Goal: Navigation & Orientation: Find specific page/section

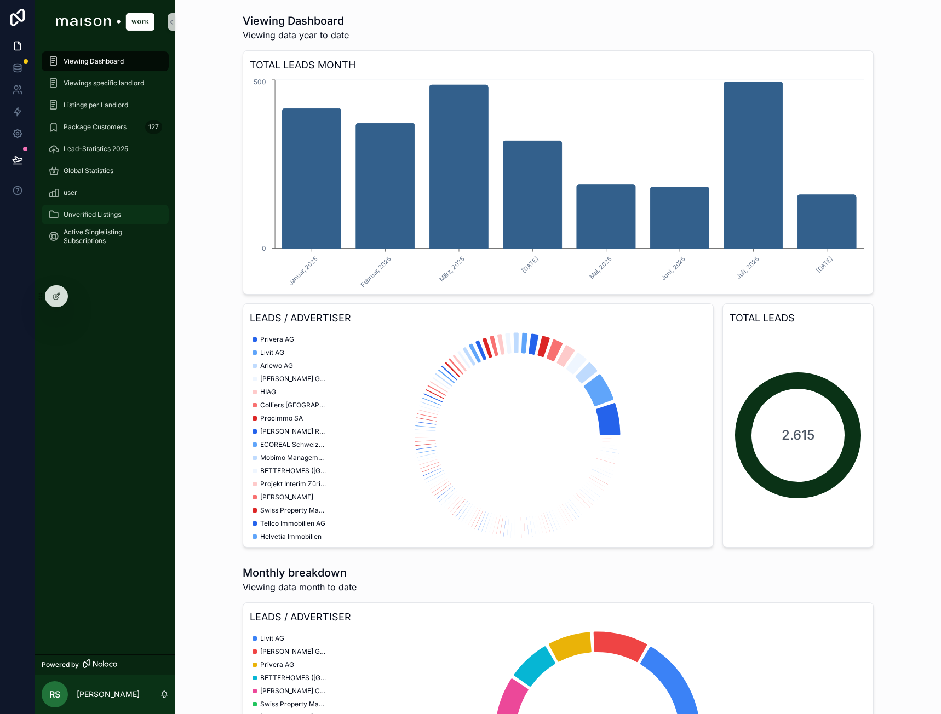
click at [74, 216] on span "Unverified Listings" at bounding box center [92, 214] width 57 height 9
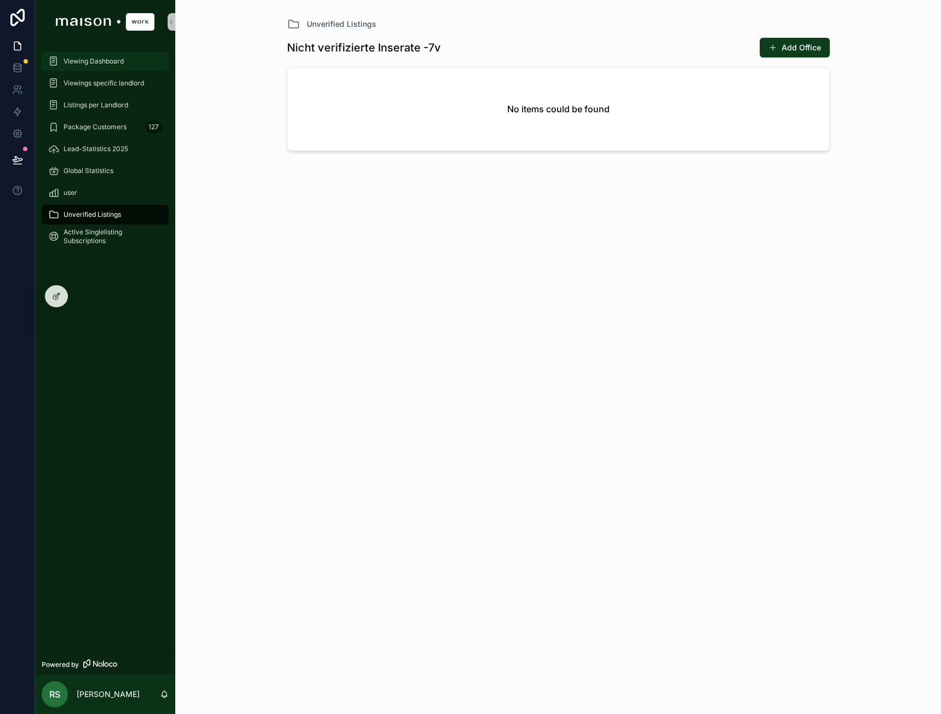
click at [141, 62] on div "Viewing Dashboard" at bounding box center [105, 62] width 114 height 18
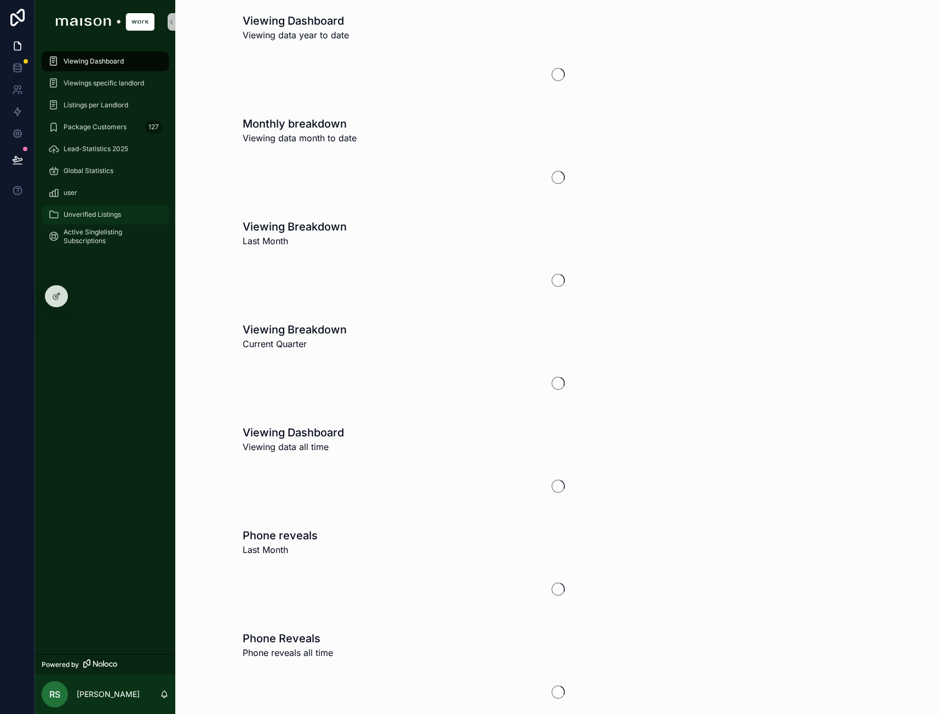
click at [102, 206] on div "Unverified Listings" at bounding box center [105, 215] width 114 height 18
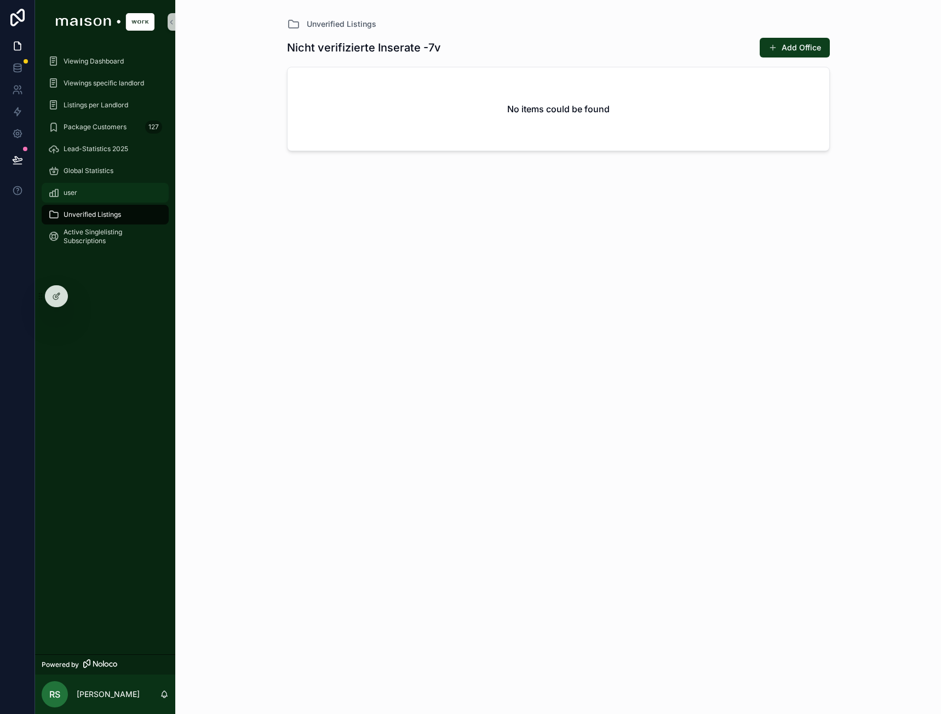
click at [96, 186] on div "user" at bounding box center [105, 193] width 114 height 18
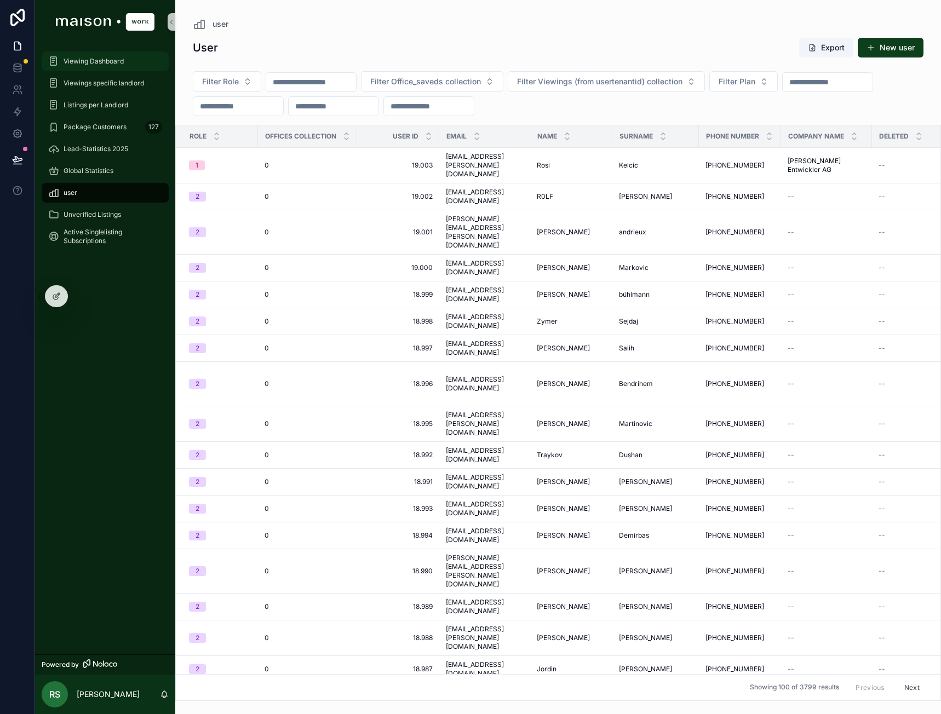
click at [126, 64] on div "Viewing Dashboard" at bounding box center [105, 62] width 114 height 18
